Goal: Task Accomplishment & Management: Use online tool/utility

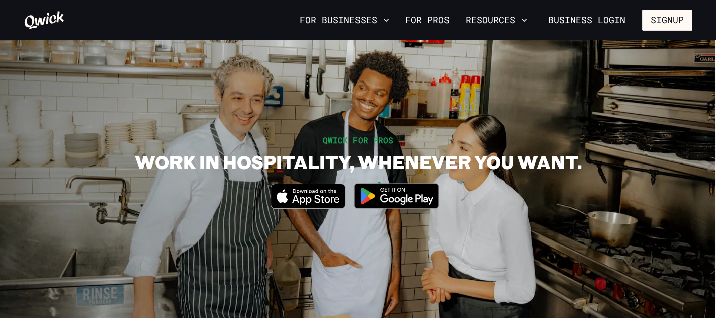
scroll to position [7, 0]
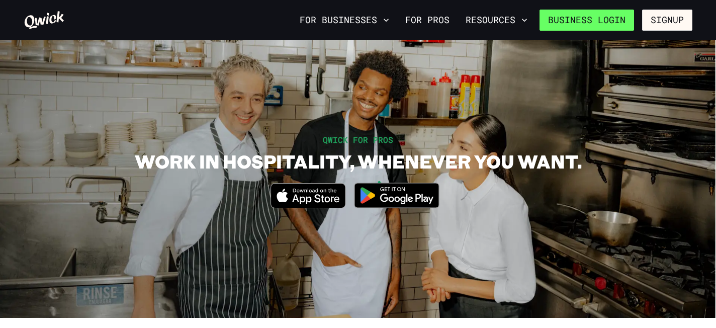
click at [617, 28] on link "Business Login" at bounding box center [586, 20] width 94 height 21
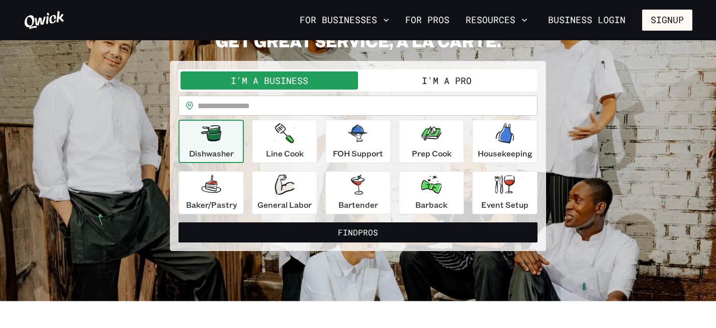
scroll to position [70, 0]
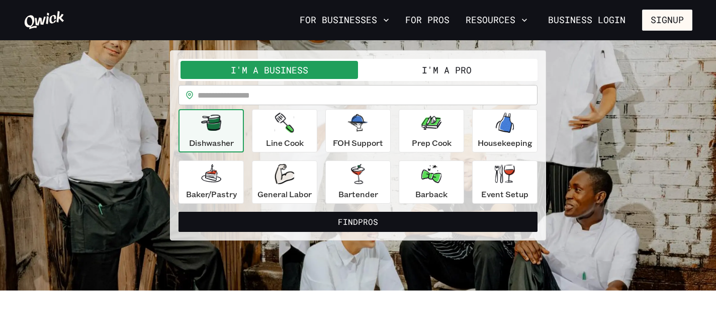
click at [479, 74] on button "I'm a Pro" at bounding box center [446, 70] width 177 height 18
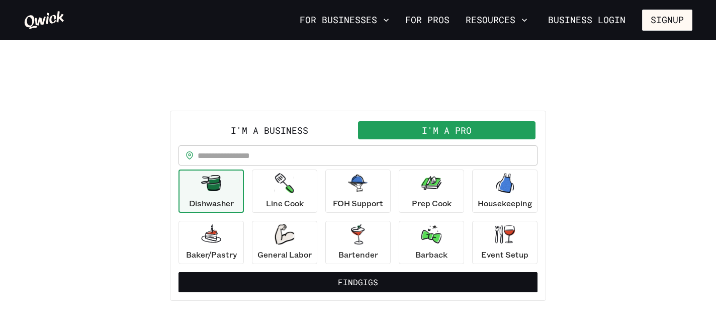
scroll to position [0, 0]
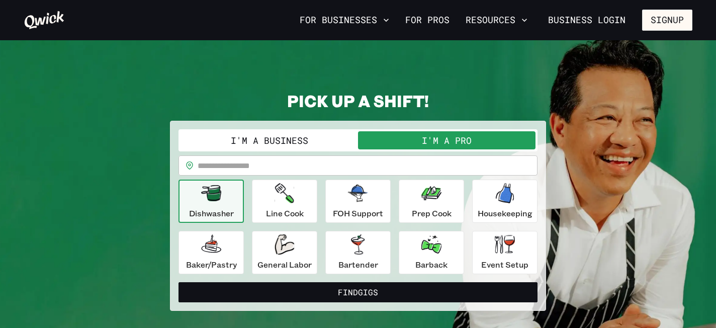
click at [81, 209] on div "**********" at bounding box center [358, 200] width 669 height 220
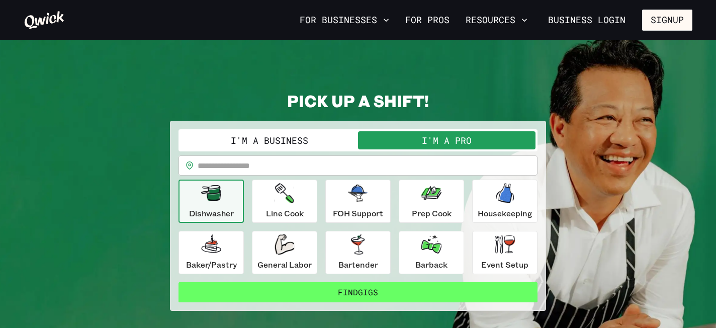
click at [346, 295] on button "Find Gigs" at bounding box center [357, 292] width 359 height 20
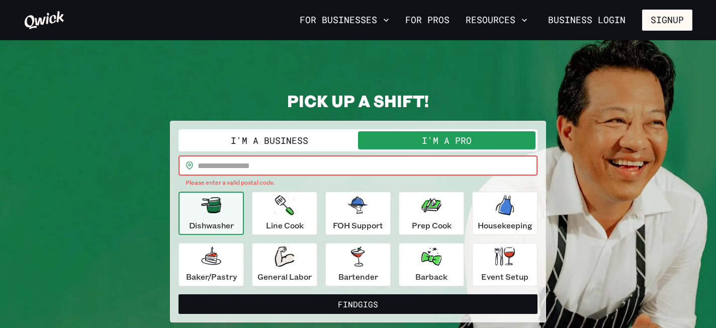
click at [281, 169] on input "text" at bounding box center [368, 165] width 340 height 20
type input "*****"
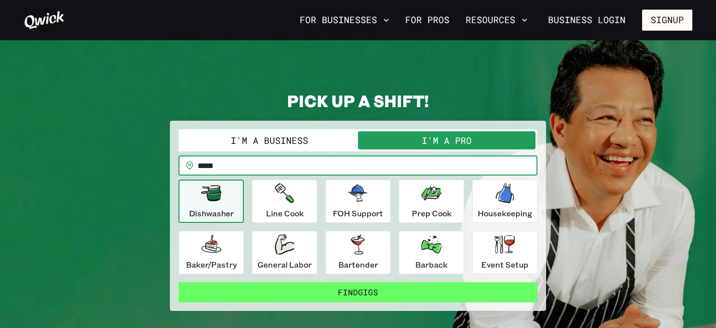
click at [341, 293] on button "Find Gigs" at bounding box center [357, 292] width 359 height 20
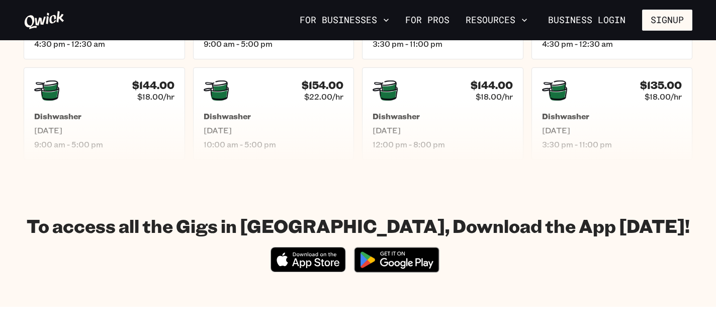
scroll to position [451, 0]
